Goal: Find specific page/section: Find specific page/section

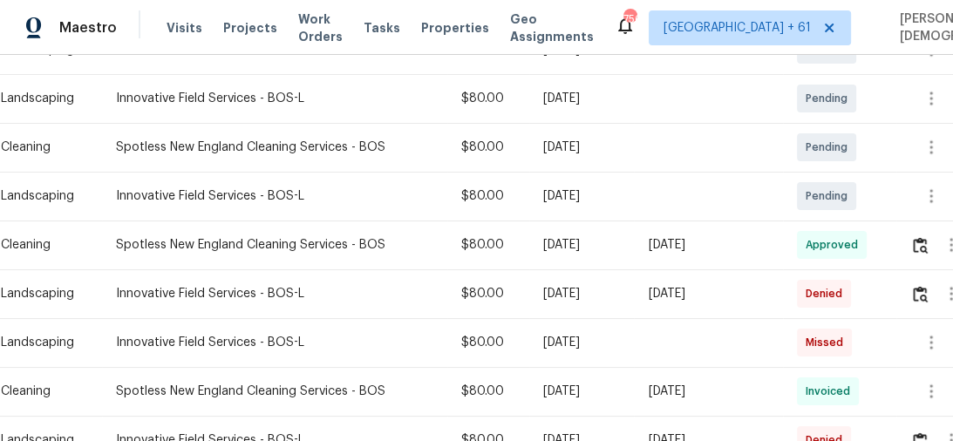
scroll to position [488, 0]
